Goal: Register for event/course

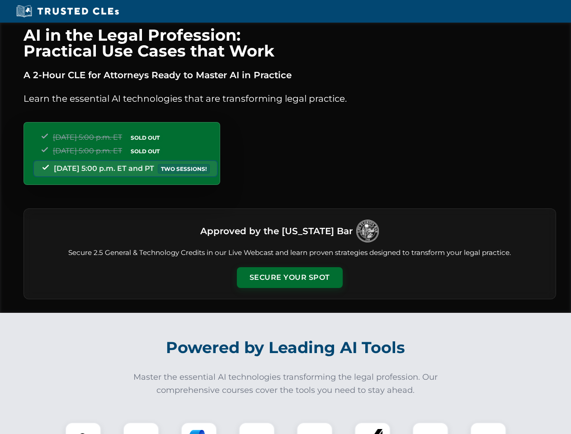
click at [290, 278] on button "Secure Your Spot" at bounding box center [290, 277] width 106 height 21
click at [83, 428] on img at bounding box center [83, 440] width 26 height 26
click at [141, 428] on div at bounding box center [141, 441] width 36 height 36
